Goal: Navigation & Orientation: Find specific page/section

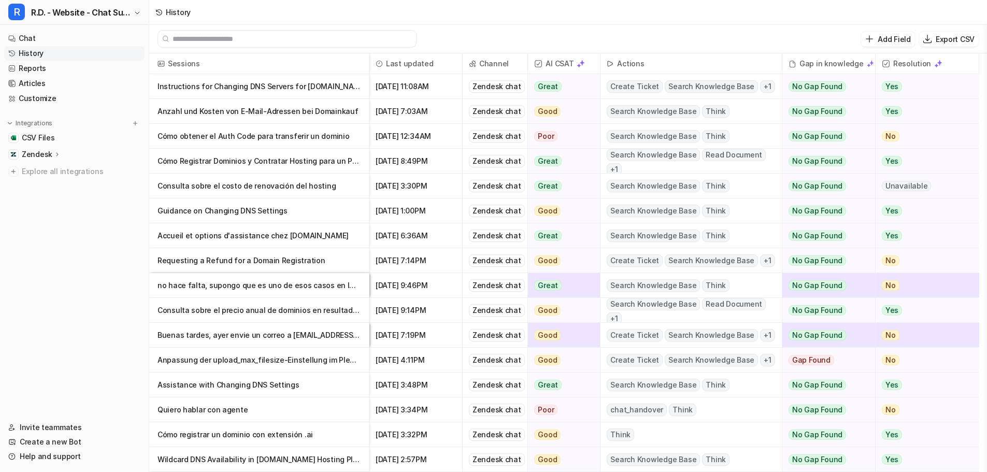
click at [286, 184] on p "Consulta sobre el costo de renovación del hosting" at bounding box center [258, 186] width 203 height 25
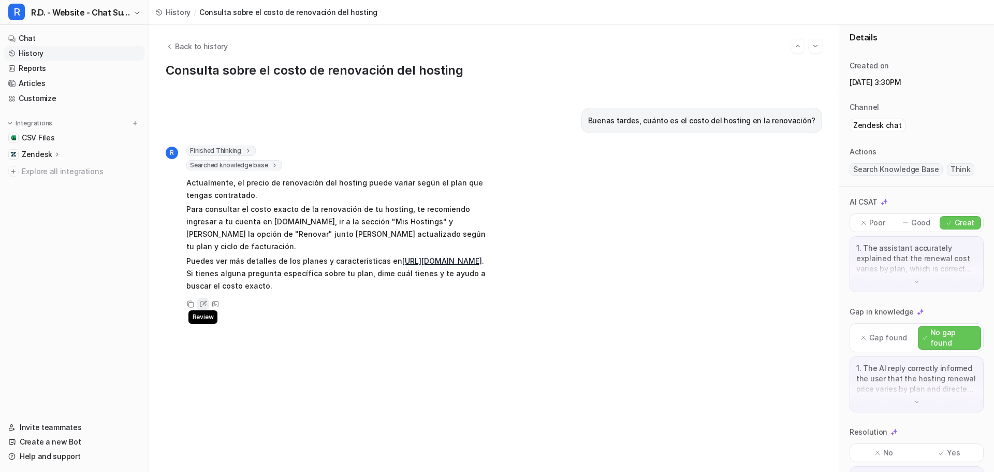
click at [204, 300] on icon at bounding box center [203, 303] width 8 height 7
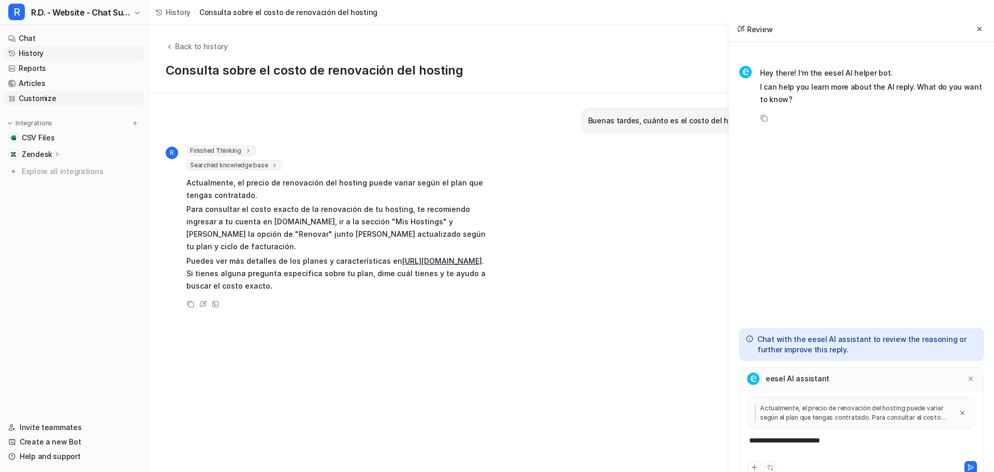
click at [45, 96] on link "Customize" at bounding box center [74, 98] width 140 height 15
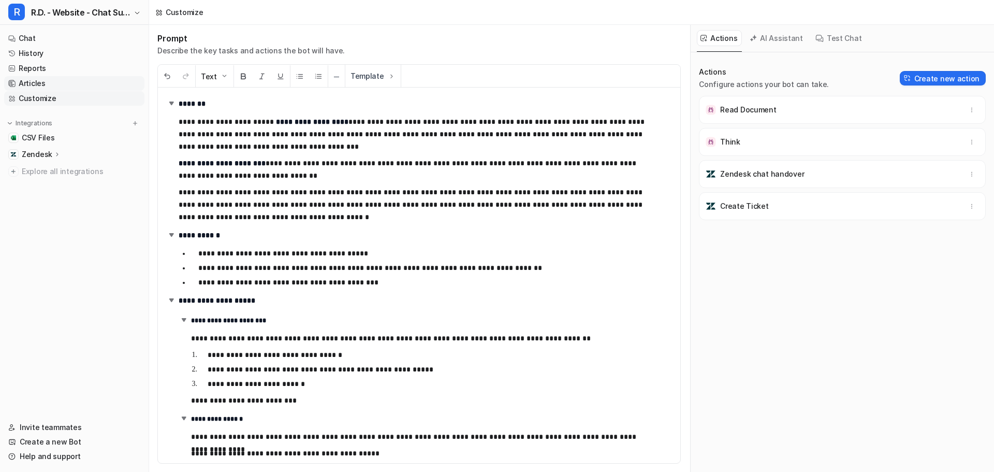
click at [46, 84] on link "Articles" at bounding box center [74, 83] width 140 height 15
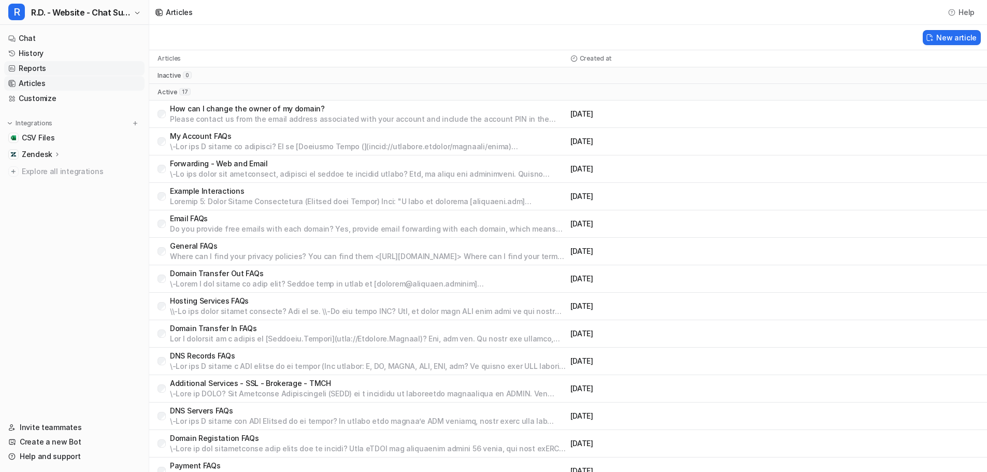
click at [39, 71] on link "Reports" at bounding box center [74, 68] width 140 height 15
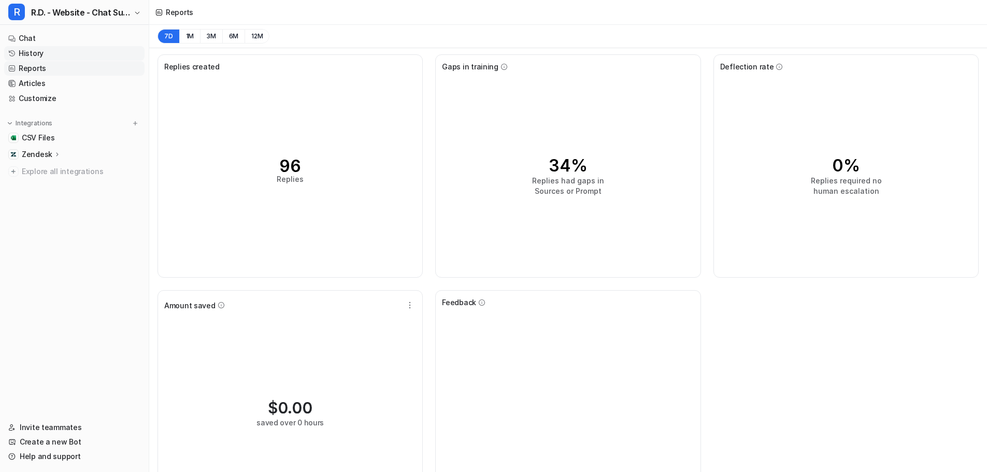
click at [41, 54] on link "History" at bounding box center [74, 53] width 140 height 15
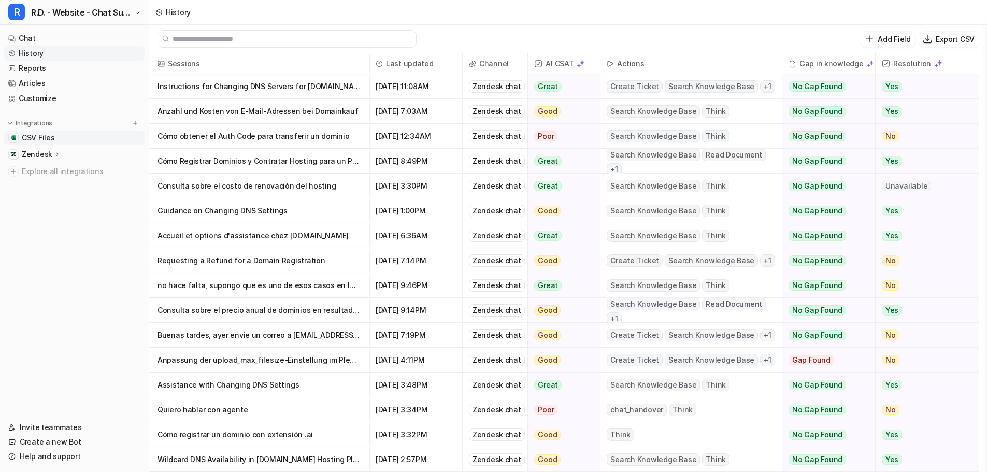
click at [49, 141] on span "CSV Files" at bounding box center [38, 138] width 33 height 10
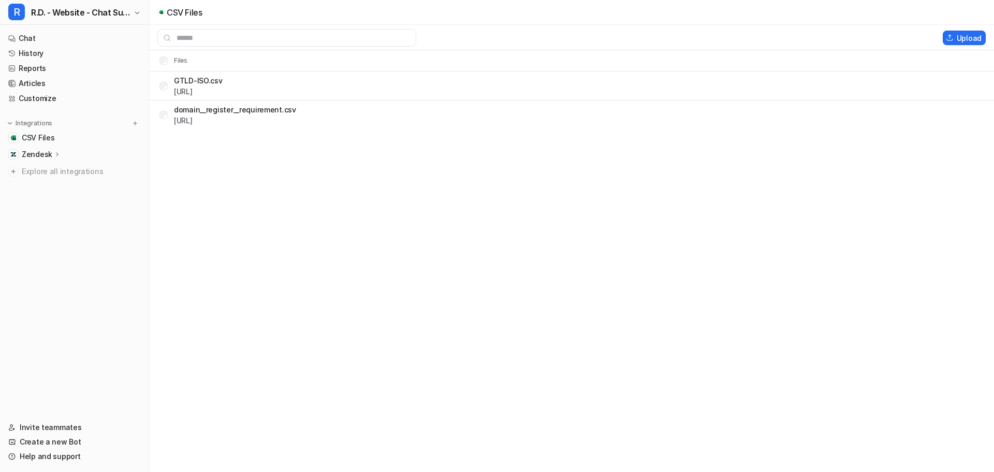
click at [54, 154] on icon at bounding box center [57, 154] width 7 height 8
click at [59, 170] on p "Overview" at bounding box center [46, 169] width 33 height 10
